Goal: Information Seeking & Learning: Find specific fact

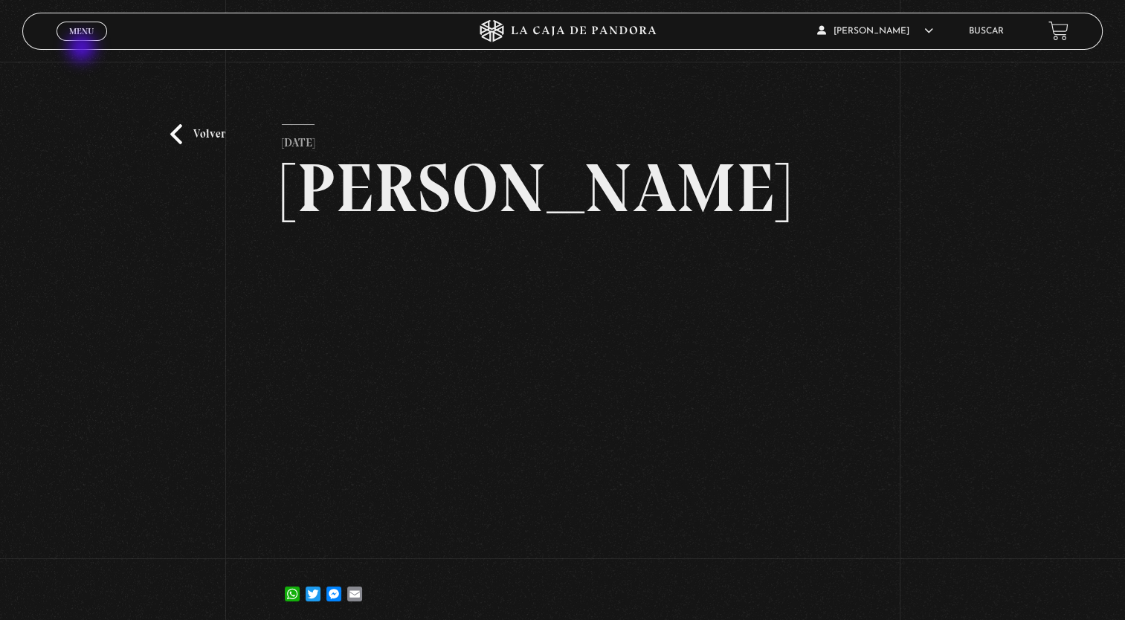
click at [81, 45] on div "Menu Cerrar" at bounding box center [226, 31] width 338 height 36
click at [83, 36] on span "Menu" at bounding box center [81, 31] width 25 height 9
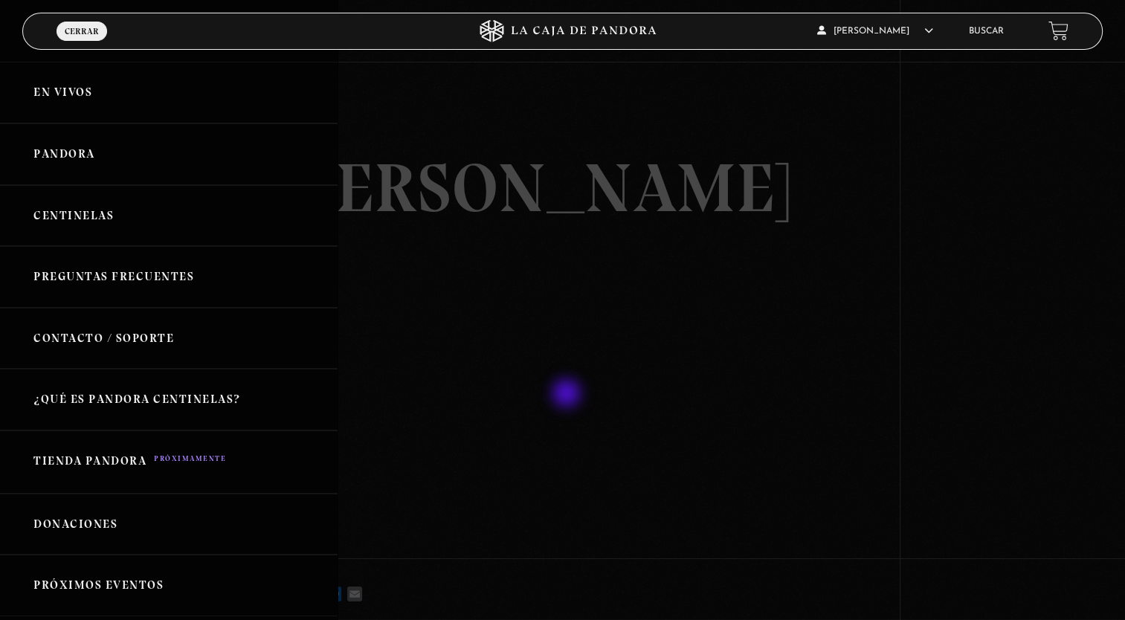
click at [91, 164] on link "Pandora" at bounding box center [169, 154] width 338 height 62
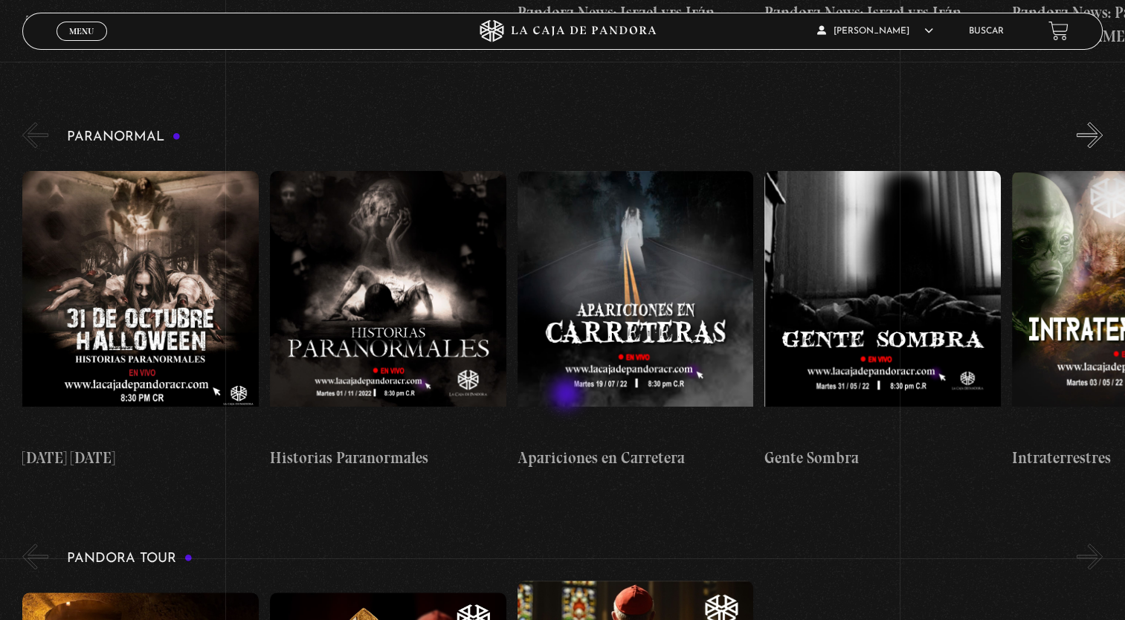
scroll to position [1469, 0]
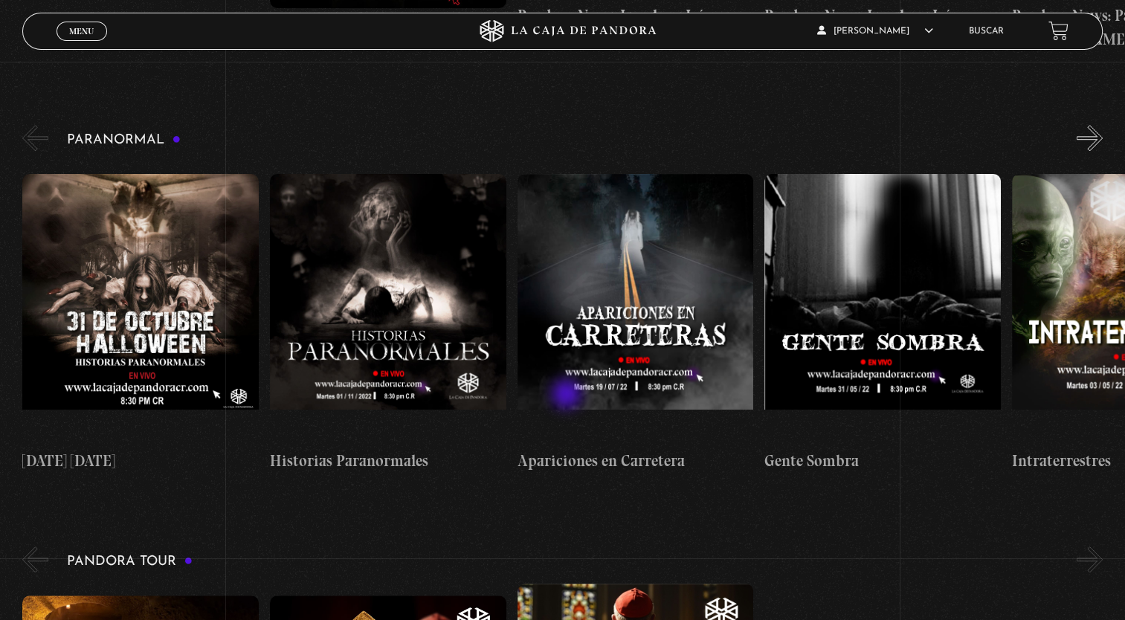
click at [998, 28] on link "Buscar" at bounding box center [986, 31] width 35 height 9
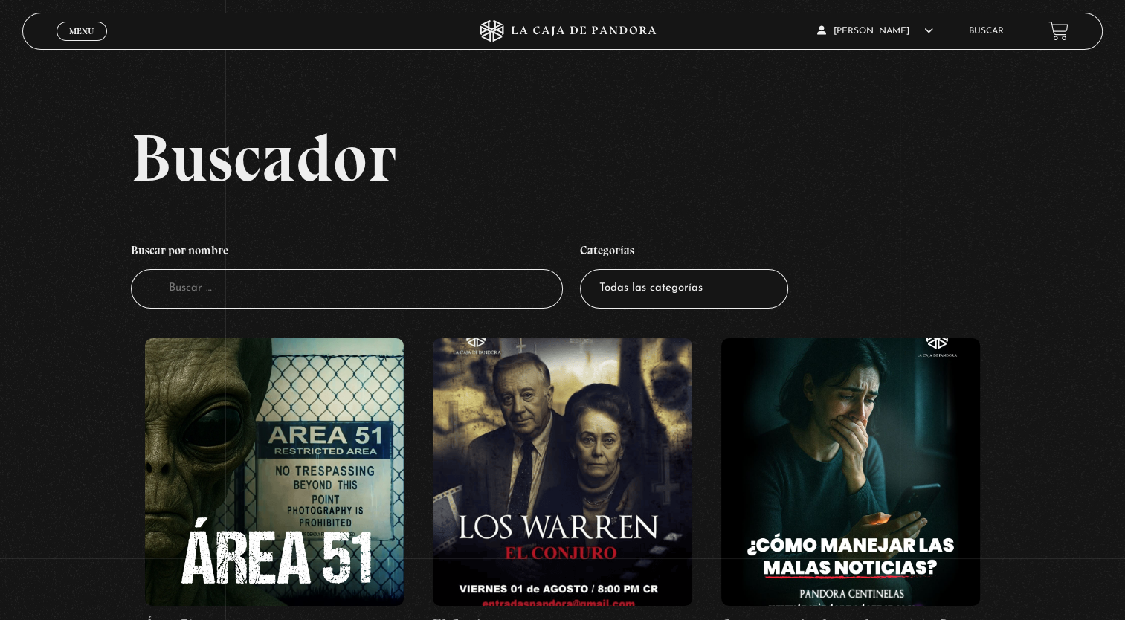
click at [193, 291] on input "Buscador" at bounding box center [347, 288] width 432 height 39
click at [428, 304] on input "Buscador" at bounding box center [347, 288] width 432 height 39
click at [181, 300] on input "Buscador" at bounding box center [347, 288] width 432 height 39
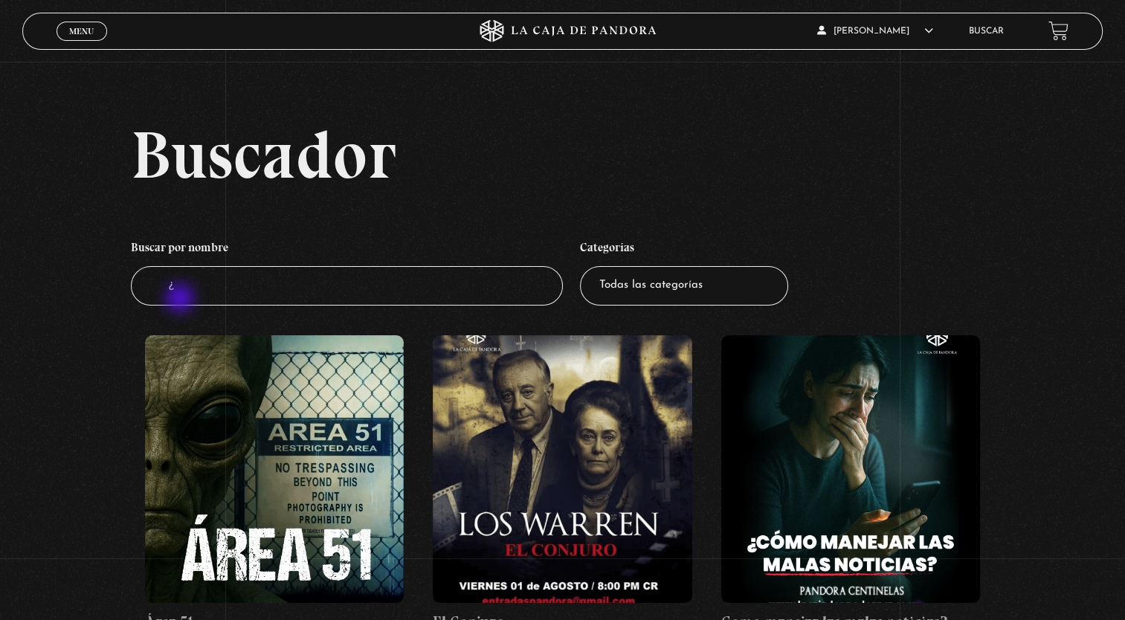
type input "¿e"
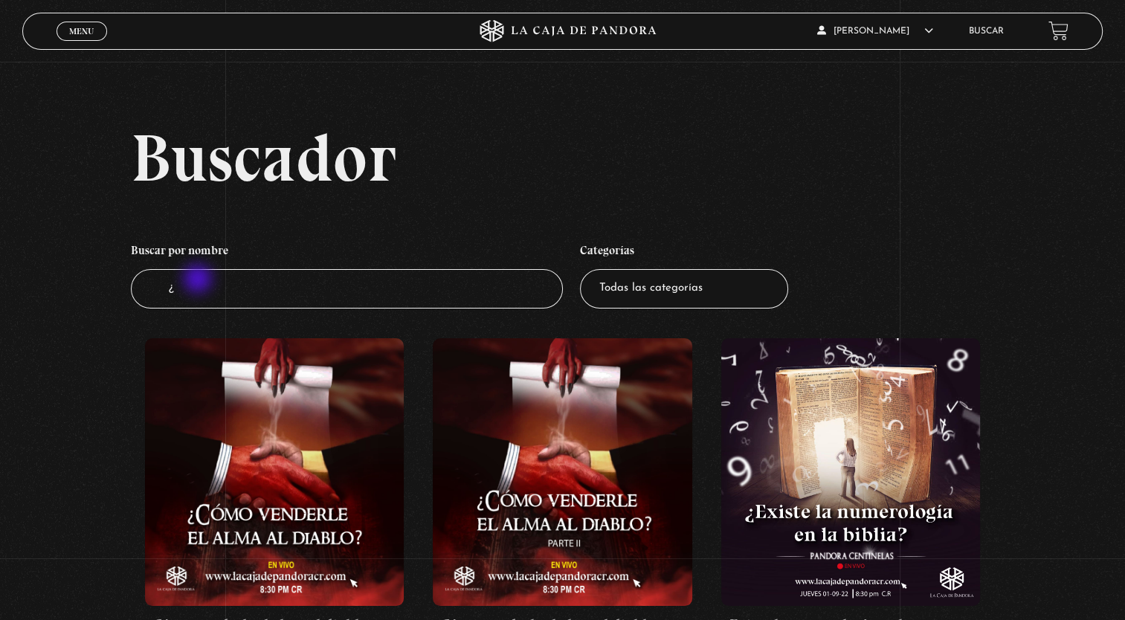
click at [199, 280] on input "¿" at bounding box center [347, 288] width 432 height 39
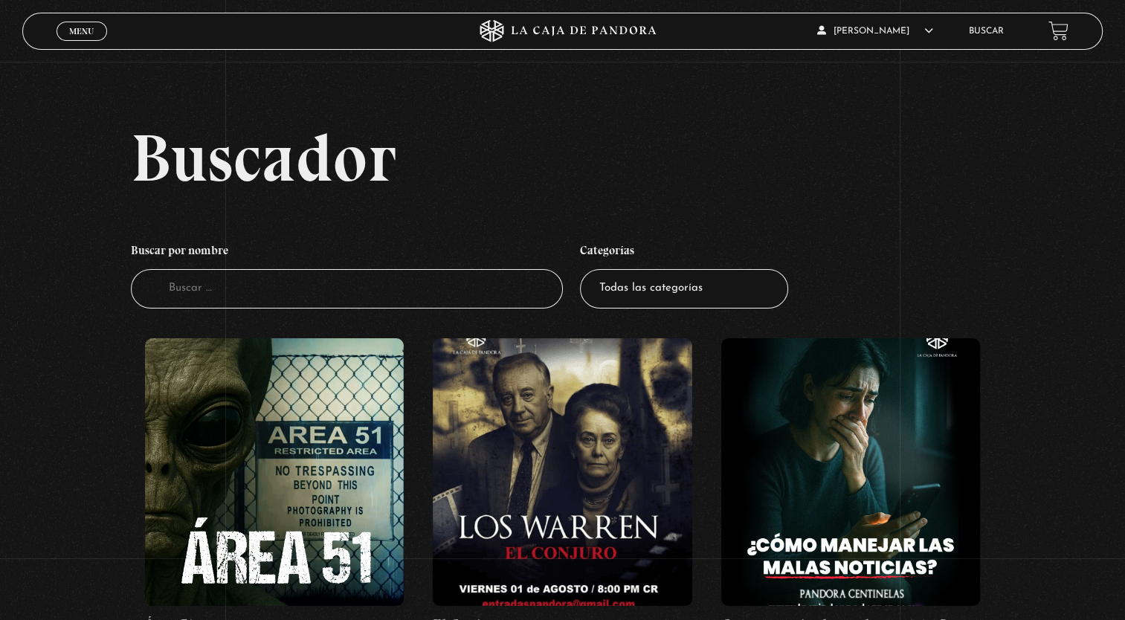
click at [276, 291] on input "Buscador" at bounding box center [347, 288] width 432 height 39
type input "ped"
click at [189, 298] on input "p" at bounding box center [347, 288] width 432 height 39
type input "pedof"
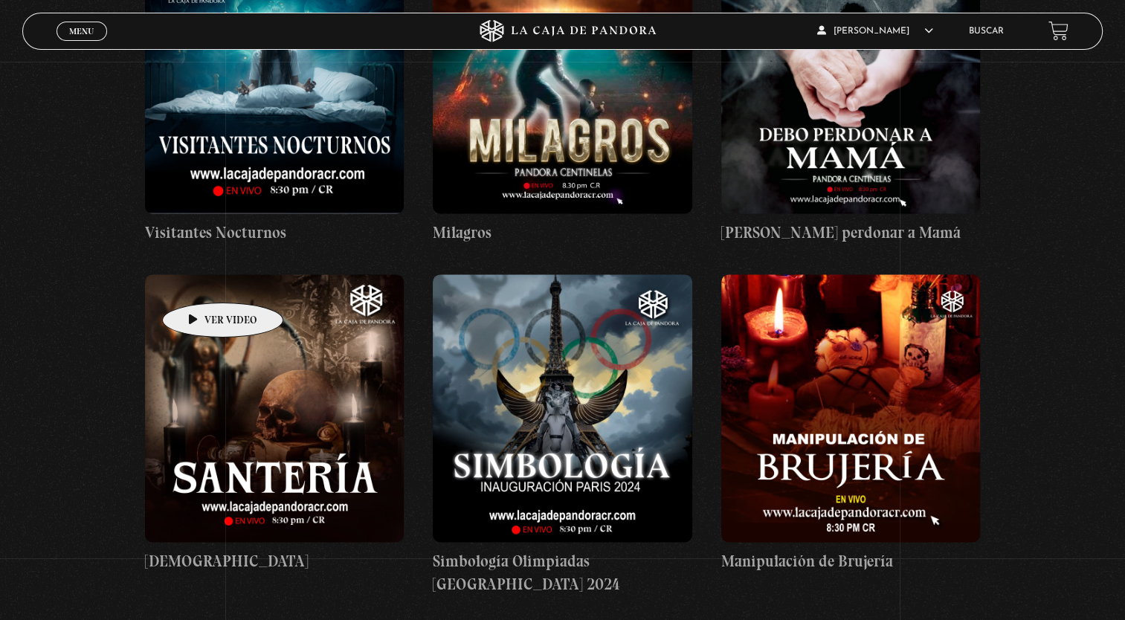
scroll to position [7733, 0]
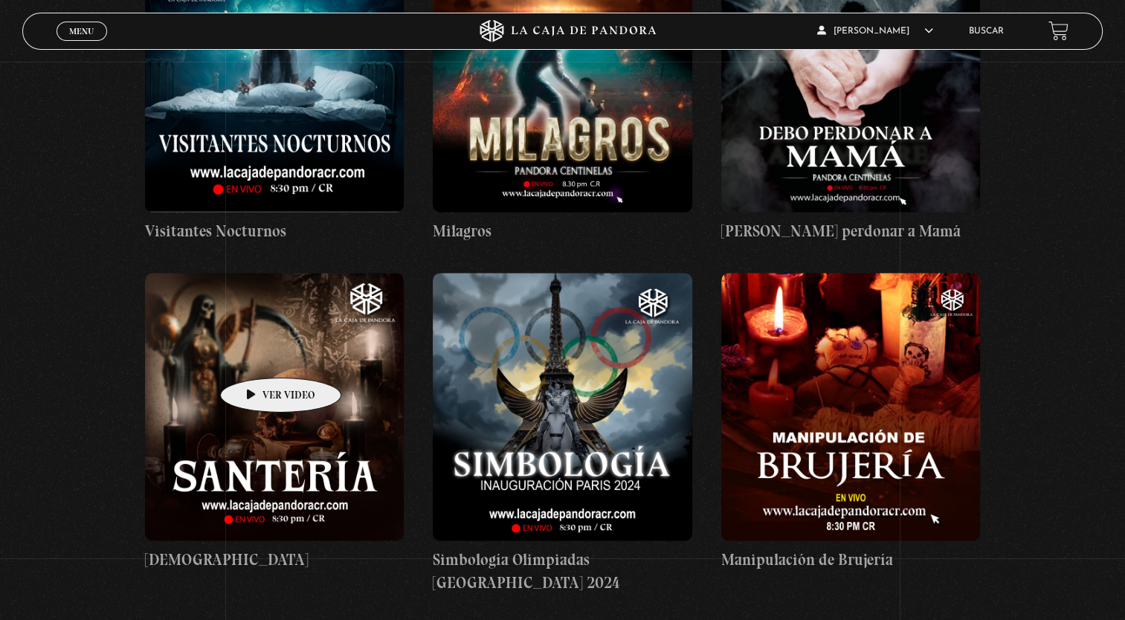
click at [257, 355] on figure at bounding box center [275, 407] width 260 height 268
click at [280, 413] on figure at bounding box center [275, 407] width 260 height 268
